Goal: Find specific page/section: Find specific page/section

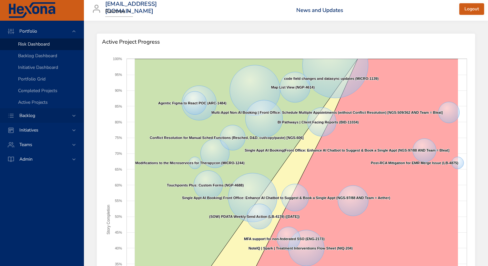
click at [51, 116] on div "Backlog" at bounding box center [42, 115] width 57 height 7
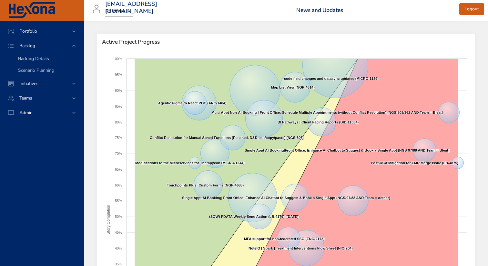
click at [47, 60] on span "Backlog Details" at bounding box center [33, 59] width 31 height 6
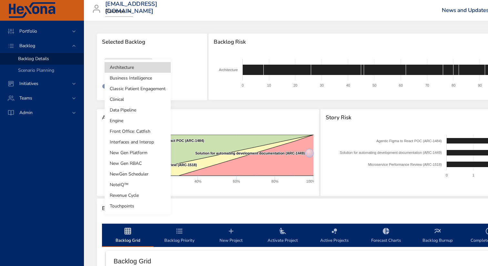
click at [131, 69] on body "Portfolio Backlog Backlog Details Scenario Planning Initiatives Teams Admin [EM…" at bounding box center [244, 133] width 488 height 266
click at [123, 182] on li "NoteIQ™" at bounding box center [138, 184] width 66 height 11
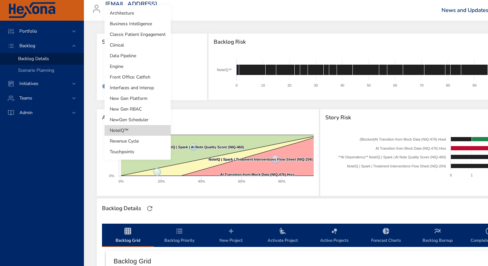
click at [140, 59] on body "Portfolio Backlog Backlog Details Scenario Planning Initiatives Teams Admin [EM…" at bounding box center [244, 133] width 488 height 266
click at [130, 105] on li "New Gen RBAC" at bounding box center [138, 109] width 66 height 11
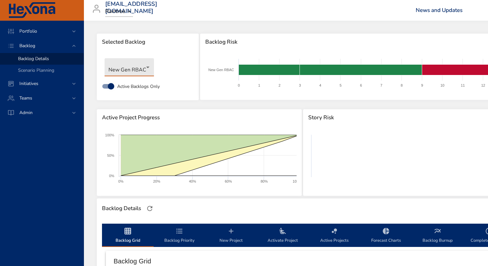
click at [147, 72] on body "Portfolio Backlog Backlog Details Scenario Planning Initiatives Teams Admin [EM…" at bounding box center [244, 133] width 488 height 266
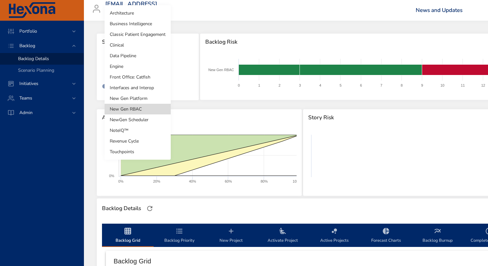
click at [127, 132] on li "NoteIQ™" at bounding box center [138, 130] width 66 height 11
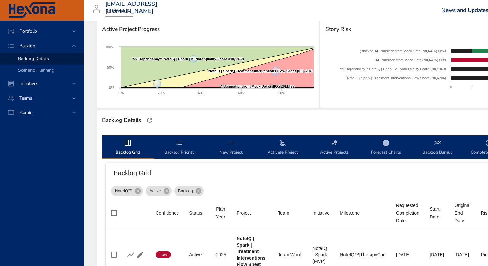
scroll to position [88, 0]
